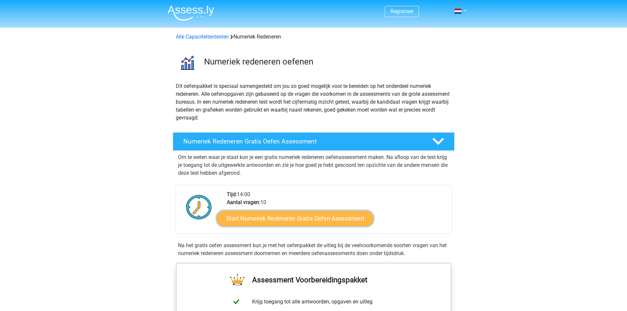
click at [266, 223] on link "Start Numeriek Redeneren Gratis Oefen Assessment" at bounding box center [295, 218] width 157 height 16
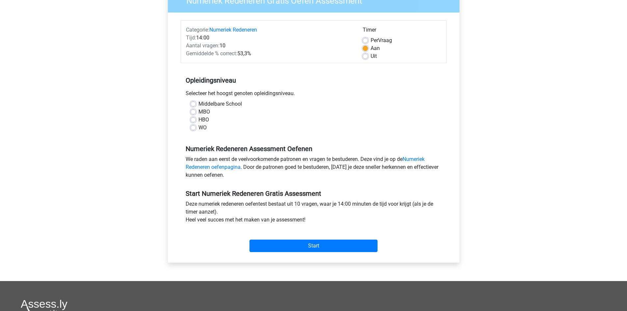
scroll to position [66, 0]
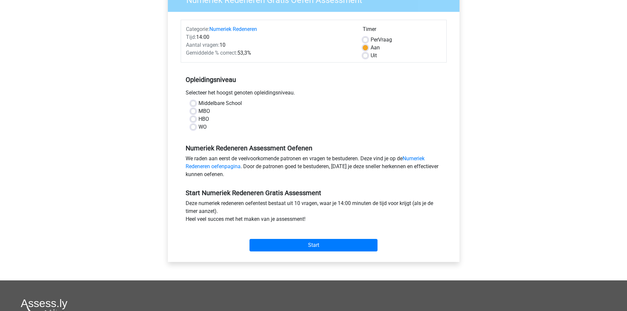
click at [193, 108] on div "MBO" at bounding box center [314, 111] width 246 height 8
click at [199, 109] on label "MBO" at bounding box center [205, 111] width 12 height 8
click at [194, 109] on input "MBO" at bounding box center [193, 110] width 5 height 7
radio input "true"
click at [294, 247] on input "Start" at bounding box center [314, 245] width 128 height 13
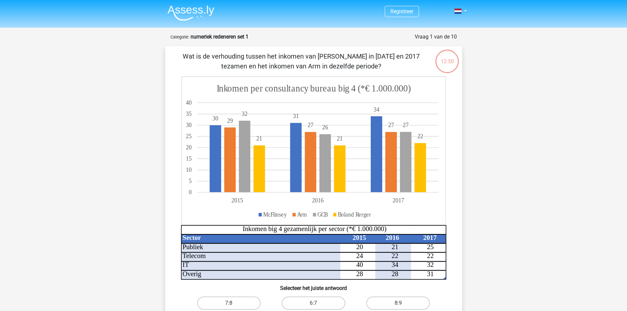
click at [442, 67] on div "12:50" at bounding box center [447, 56] width 25 height 25
click at [443, 63] on div "12:50" at bounding box center [447, 57] width 25 height 16
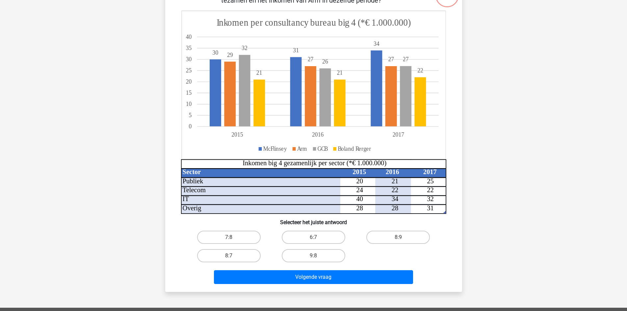
scroll to position [33, 0]
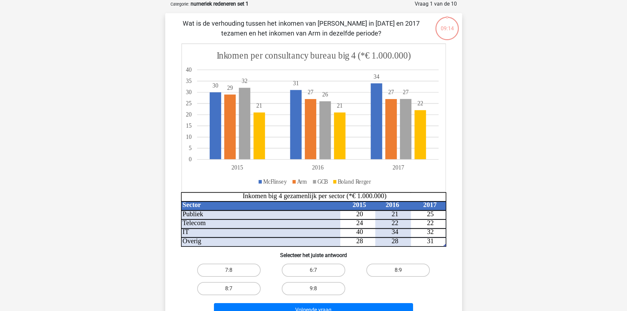
click at [121, 126] on div "Registreer Nederlands English" at bounding box center [313, 241] width 627 height 548
click at [523, 36] on div "Registreer Nederlands English" at bounding box center [313, 241] width 627 height 548
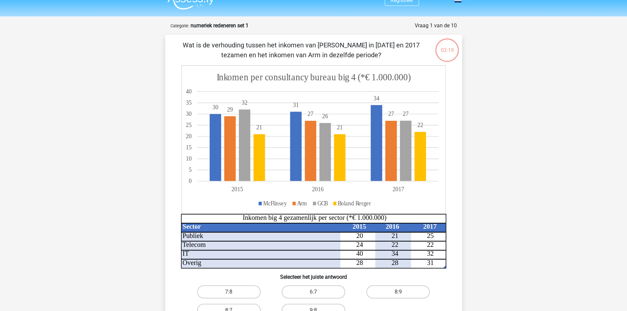
scroll to position [0, 0]
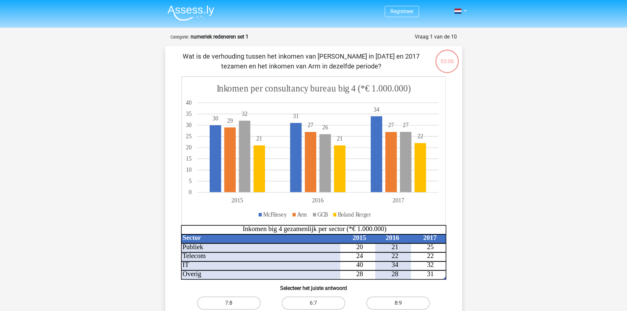
click at [182, 2] on nav "Registreer Nederlands English" at bounding box center [313, 11] width 303 height 21
click at [187, 9] on img at bounding box center [191, 12] width 47 height 15
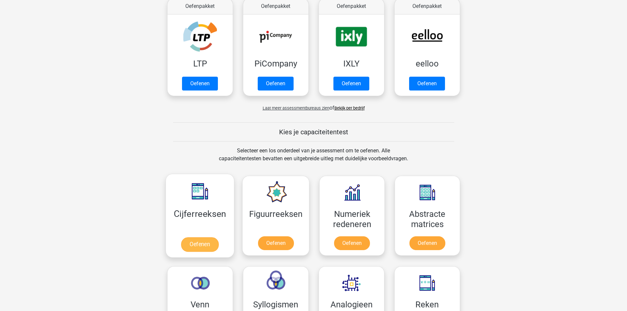
scroll to position [165, 0]
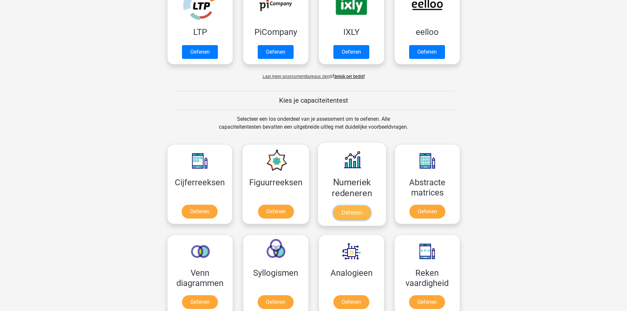
click at [343, 214] on link "Oefenen" at bounding box center [352, 213] width 38 height 14
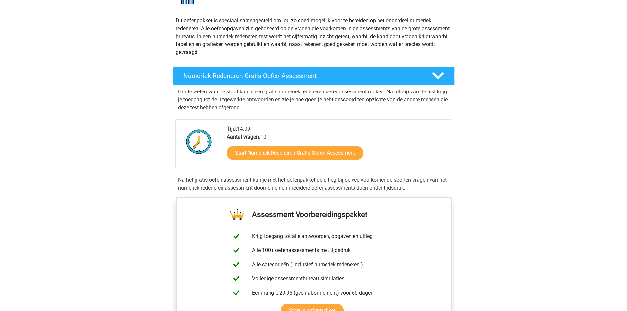
scroll to position [66, 0]
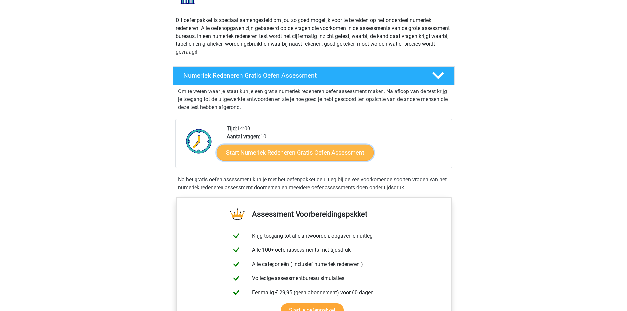
click at [259, 157] on link "Start Numeriek Redeneren Gratis Oefen Assessment" at bounding box center [295, 153] width 157 height 16
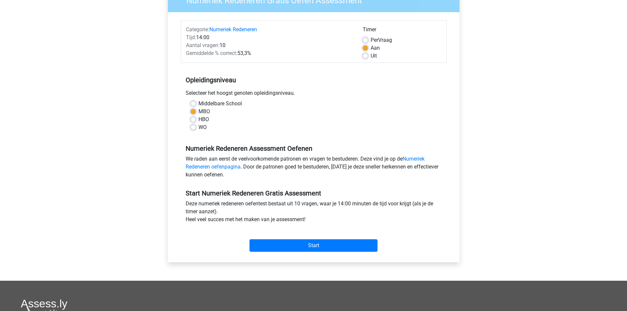
scroll to position [66, 0]
click at [204, 121] on label "HBO" at bounding box center [204, 119] width 11 height 8
click at [196, 121] on input "HBO" at bounding box center [193, 118] width 5 height 7
radio input "true"
click at [321, 244] on input "Start" at bounding box center [314, 245] width 128 height 13
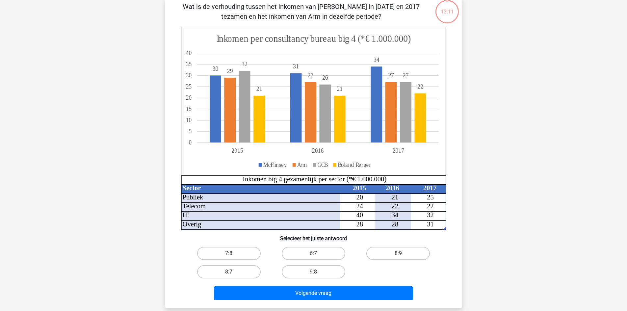
scroll to position [99, 0]
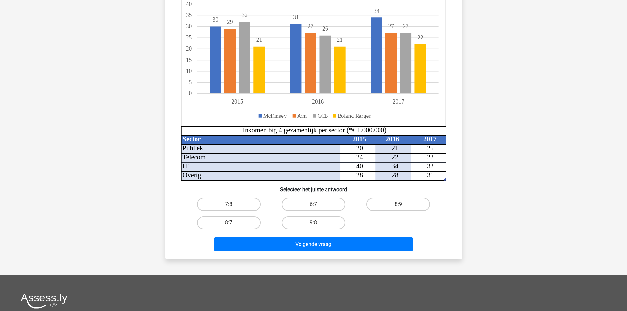
click at [582, 242] on div "Registreer Nederlands English" at bounding box center [313, 175] width 627 height 548
click at [107, 146] on div "Registreer Nederlands English" at bounding box center [313, 175] width 627 height 548
drag, startPoint x: 495, startPoint y: 234, endPoint x: 490, endPoint y: 245, distance: 12.2
click at [496, 234] on div "Registreer Nederlands English" at bounding box center [313, 175] width 627 height 548
click at [245, 217] on label "8:7" at bounding box center [229, 222] width 64 height 13
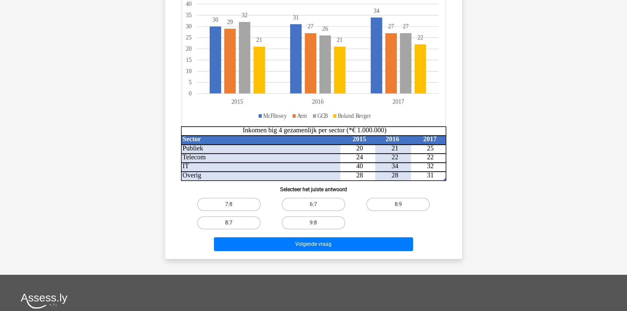
click at [233, 223] on input "8:7" at bounding box center [231, 225] width 4 height 4
radio input "true"
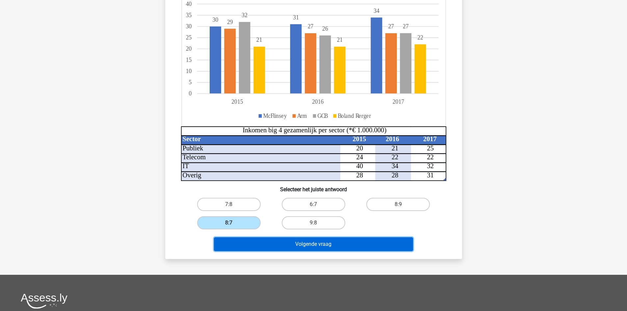
click at [316, 243] on button "Volgende vraag" at bounding box center [313, 244] width 199 height 14
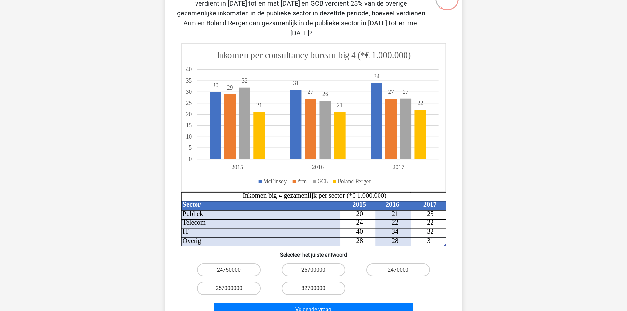
scroll to position [0, 0]
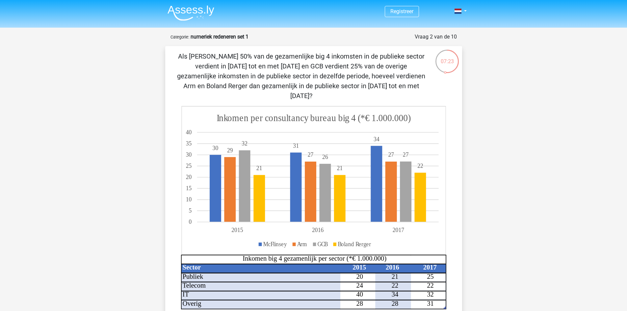
click at [562, 44] on div "Registreer Nederlands English" at bounding box center [313, 288] width 627 height 577
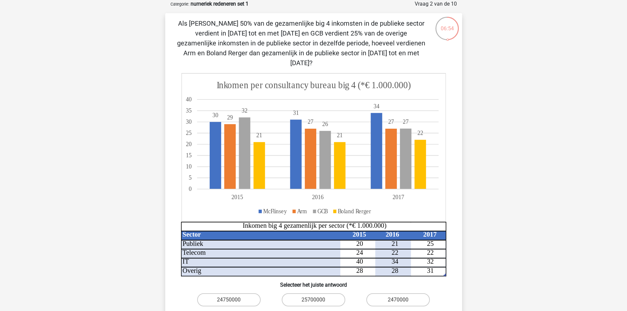
scroll to position [66, 0]
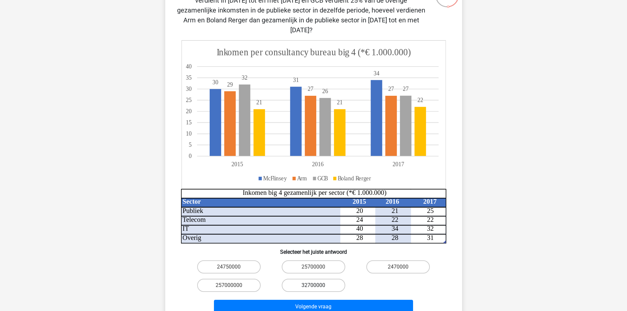
click at [309, 279] on label "32700000" at bounding box center [314, 285] width 64 height 13
click at [313, 285] on input "32700000" at bounding box center [315, 287] width 4 height 4
radio input "true"
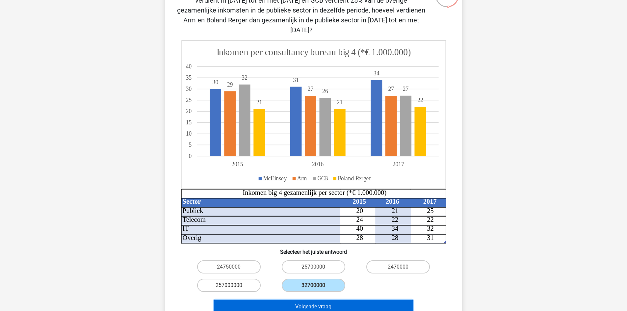
click at [297, 300] on button "Volgende vraag" at bounding box center [313, 307] width 199 height 14
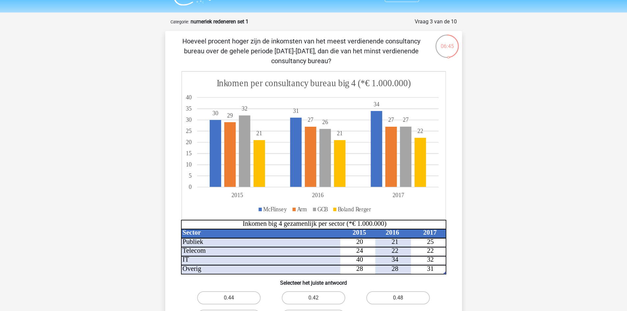
scroll to position [0, 0]
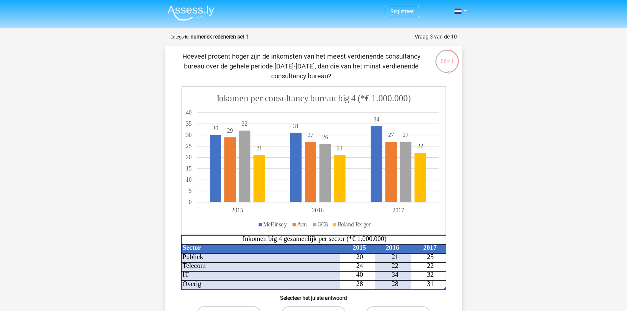
click at [159, 5] on div "Registreer Nederlands English" at bounding box center [313, 11] width 313 height 21
click at [187, 16] on img at bounding box center [191, 12] width 47 height 15
